Goal: Entertainment & Leisure: Consume media (video, audio)

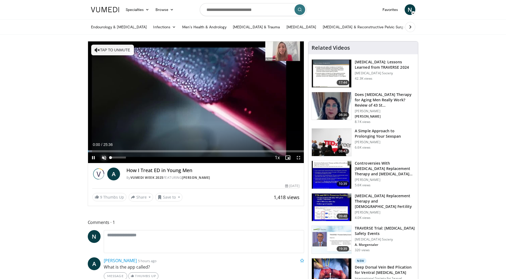
click at [105, 157] on span "Video Player" at bounding box center [104, 157] width 11 height 11
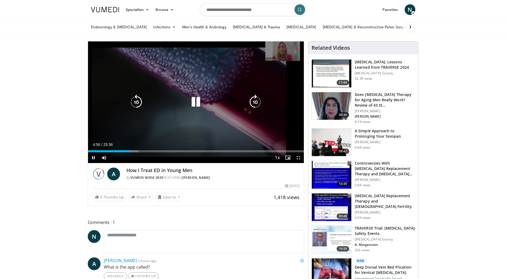
click at [140, 103] on icon "Video Player" at bounding box center [136, 102] width 15 height 15
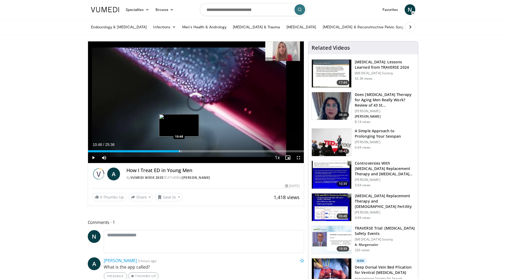
click at [179, 148] on div "Loaded : 43.62% 10:48 10:48" at bounding box center [196, 149] width 216 height 5
click at [190, 151] on div "Progress Bar" at bounding box center [190, 151] width 1 height 2
click at [186, 151] on div "Progress Bar" at bounding box center [186, 151] width 1 height 2
